Goal: Navigation & Orientation: Find specific page/section

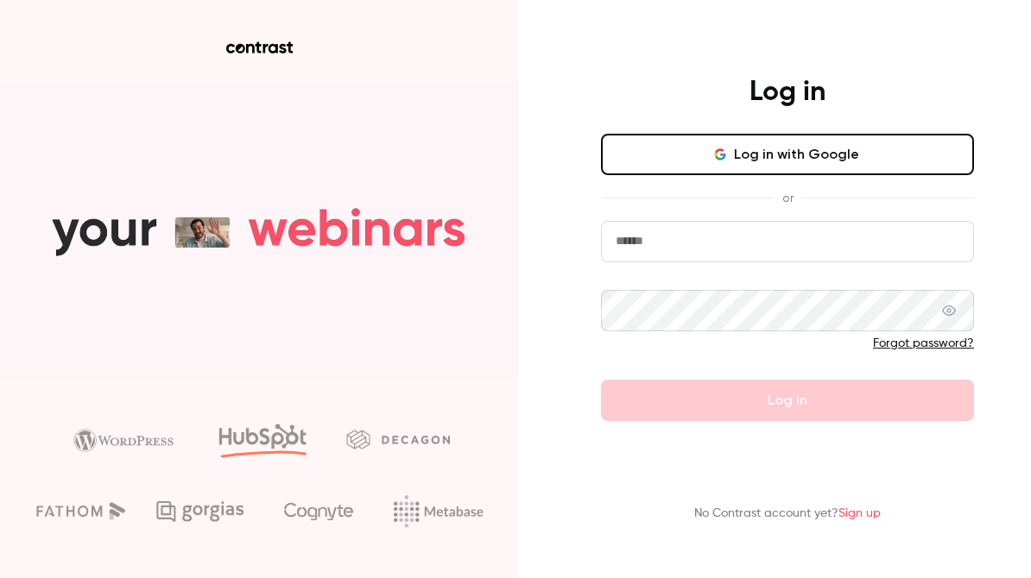
click at [698, 257] on input "email" at bounding box center [787, 241] width 373 height 41
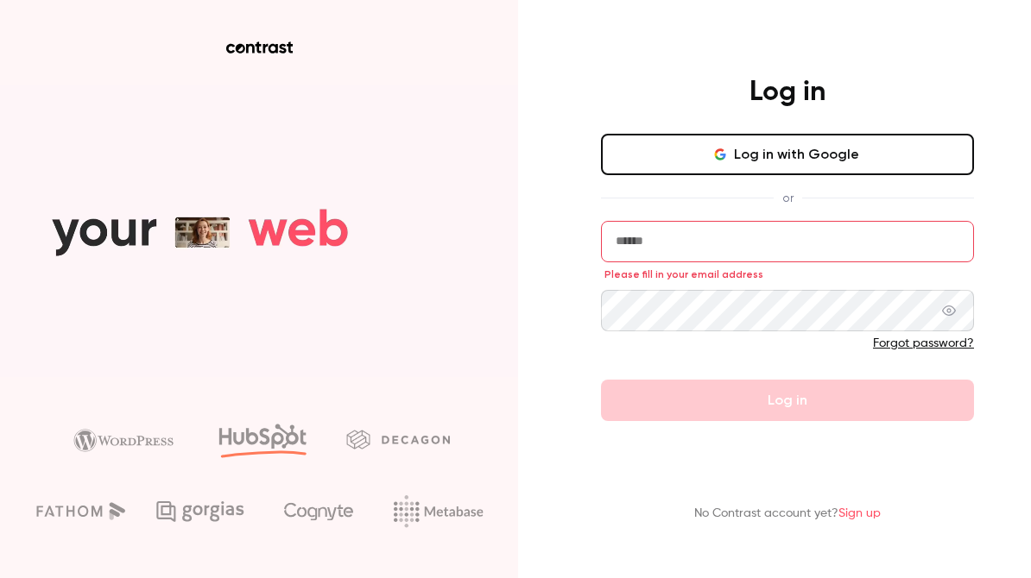
type input "**********"
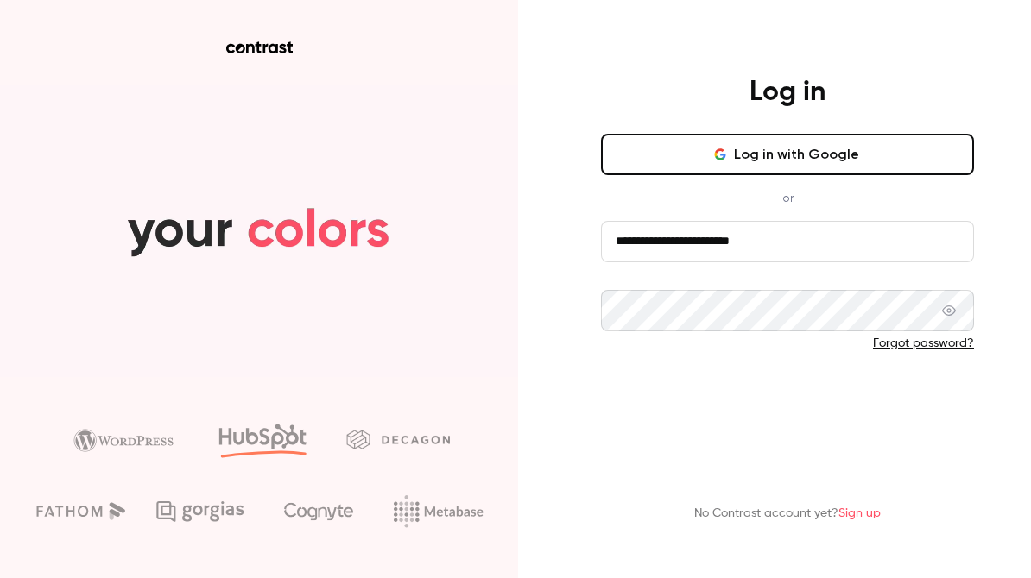
click at [733, 407] on button "Log in" at bounding box center [787, 400] width 373 height 41
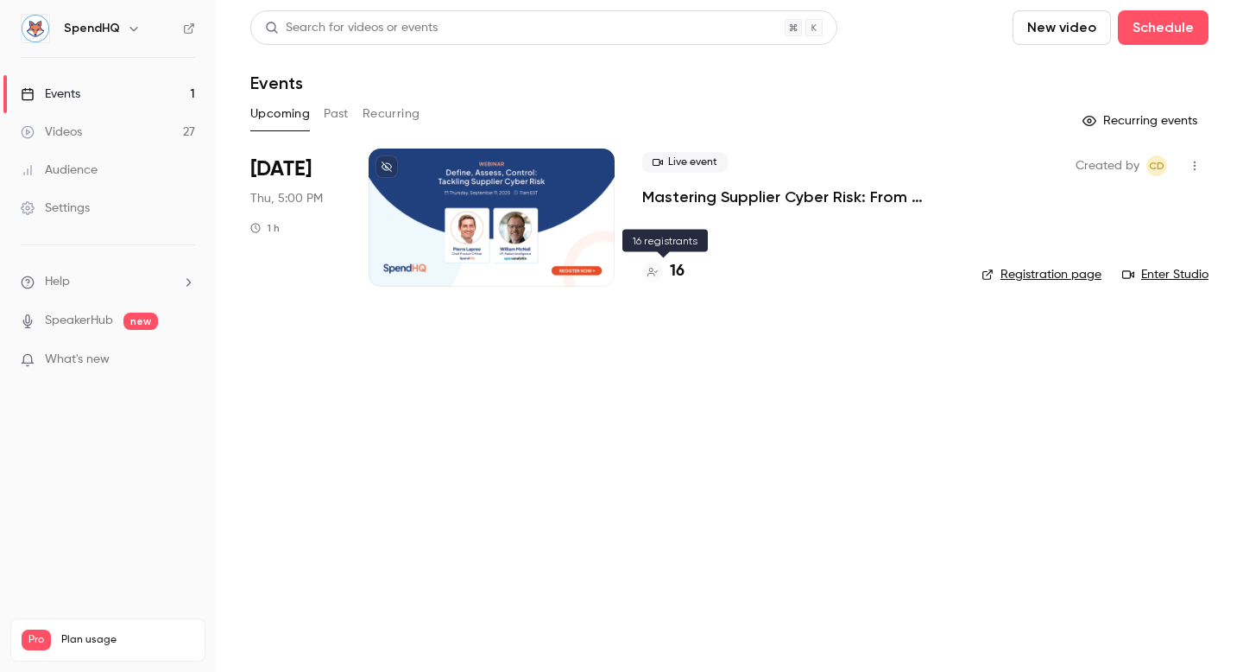
click at [673, 275] on h4 "16" at bounding box center [677, 271] width 15 height 23
